Goal: Information Seeking & Learning: Learn about a topic

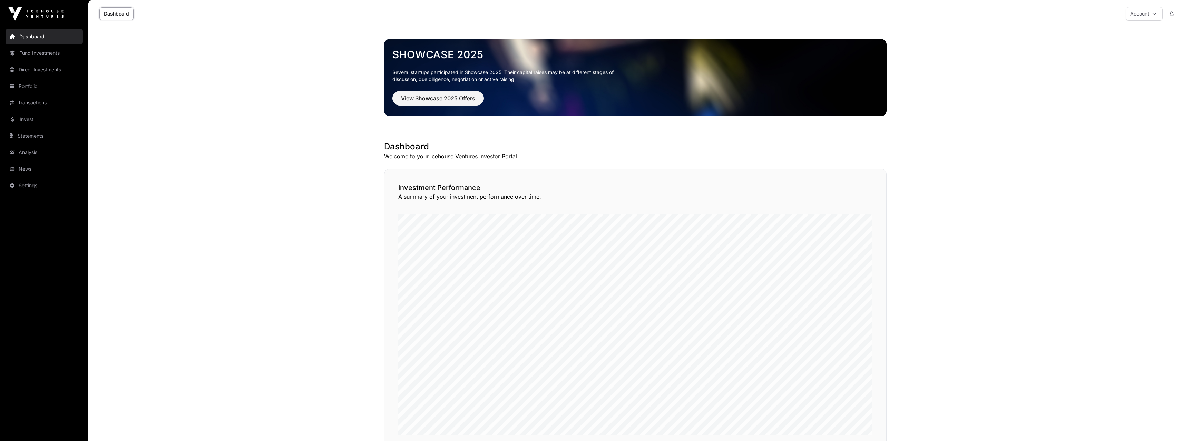
click at [29, 91] on link "Portfolio" at bounding box center [44, 86] width 77 height 15
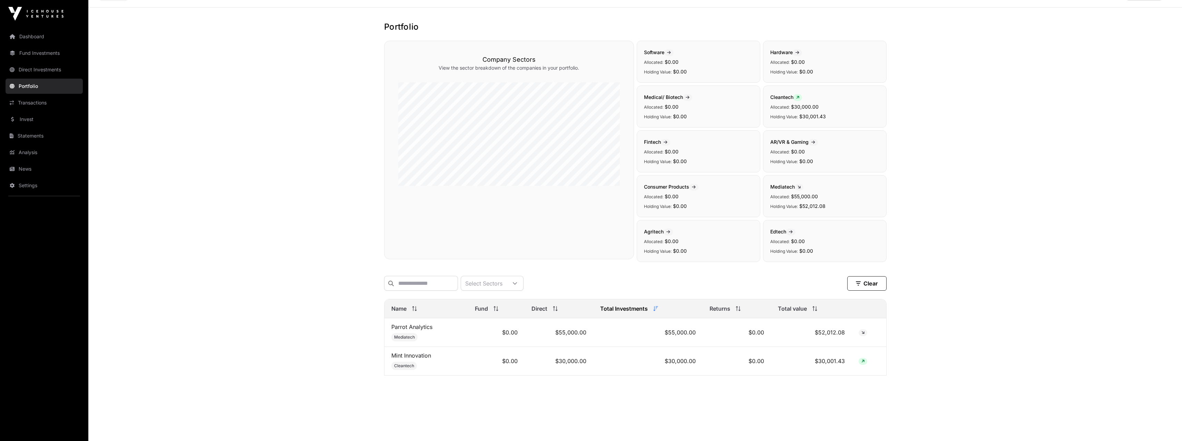
scroll to position [28, 0]
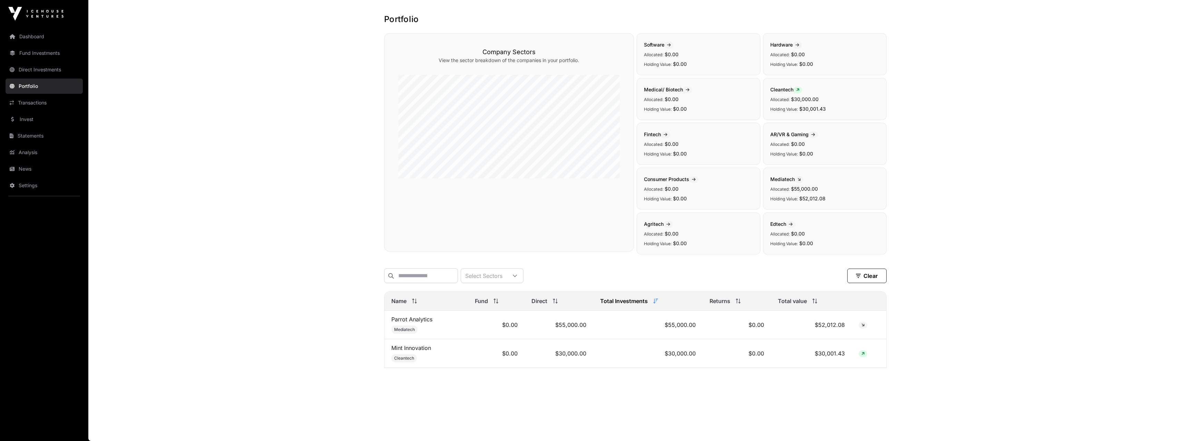
click at [417, 352] on link "Mint Innovation" at bounding box center [411, 348] width 40 height 7
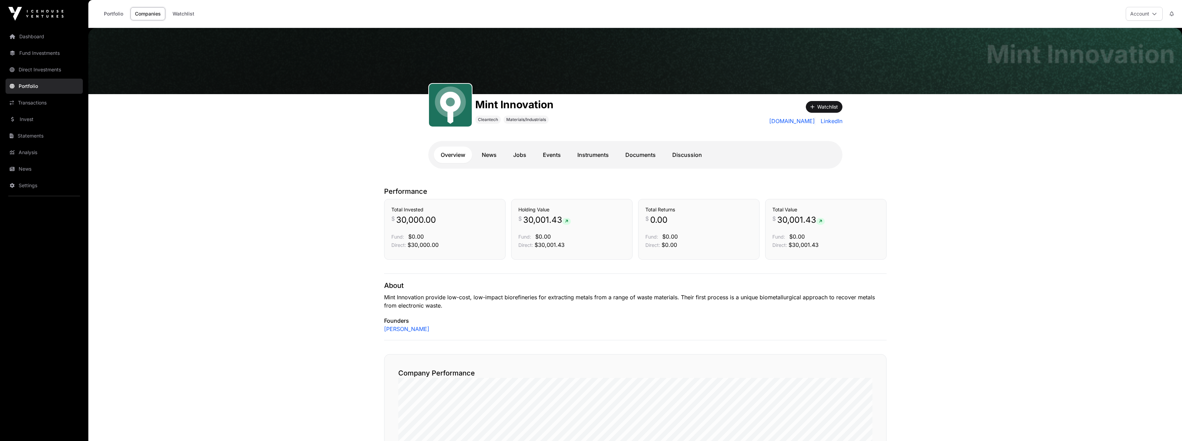
click at [589, 153] on link "Instruments" at bounding box center [592, 155] width 45 height 17
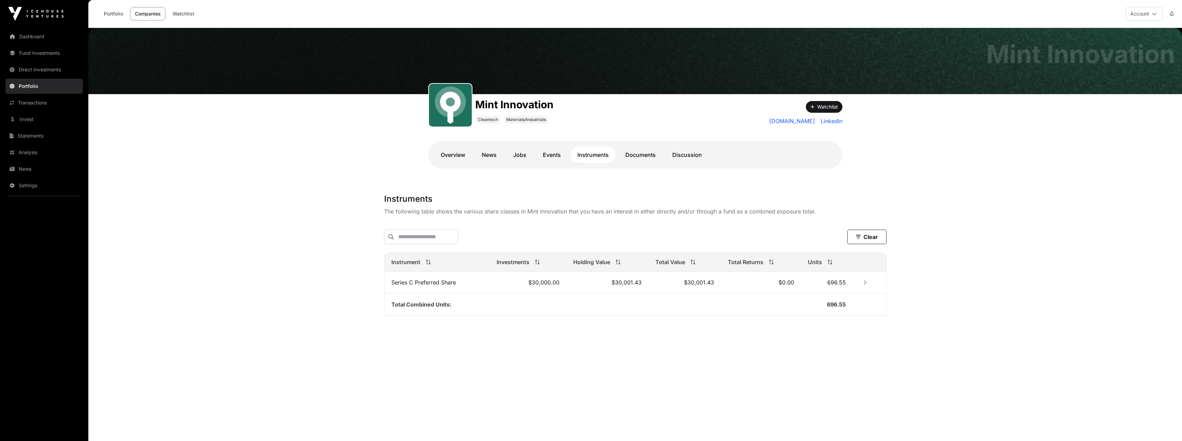
click at [640, 158] on link "Documents" at bounding box center [640, 155] width 44 height 17
